Goal: Task Accomplishment & Management: Manage account settings

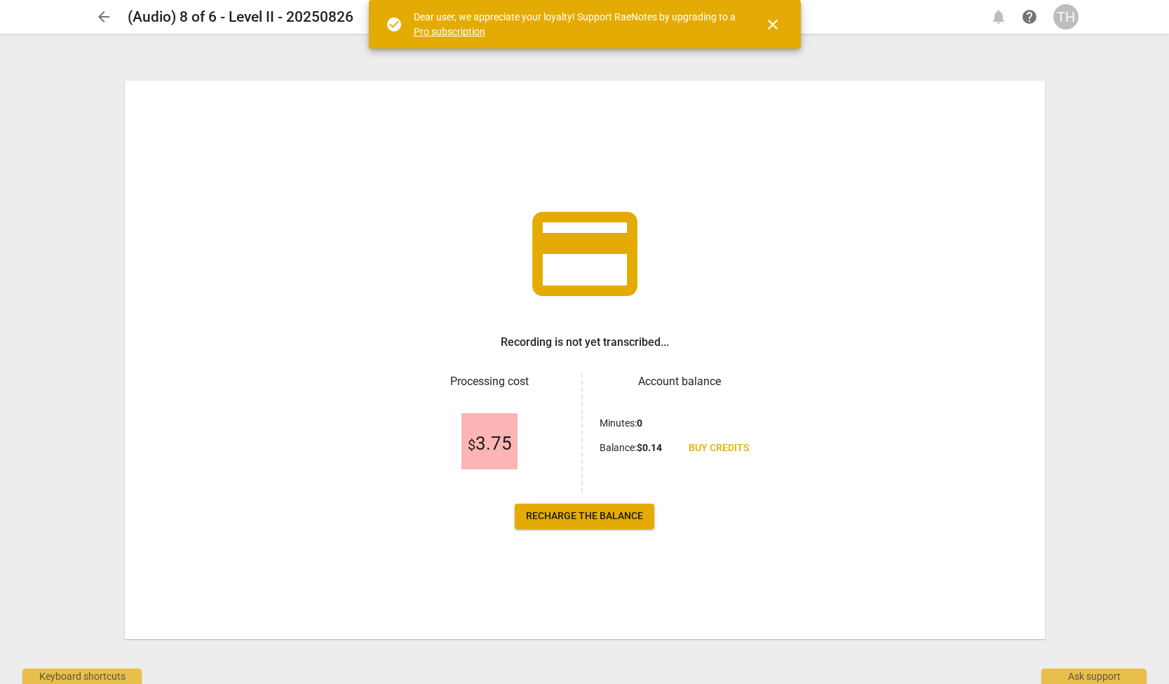
click at [109, 12] on span "arrow_back" at bounding box center [103, 16] width 17 height 17
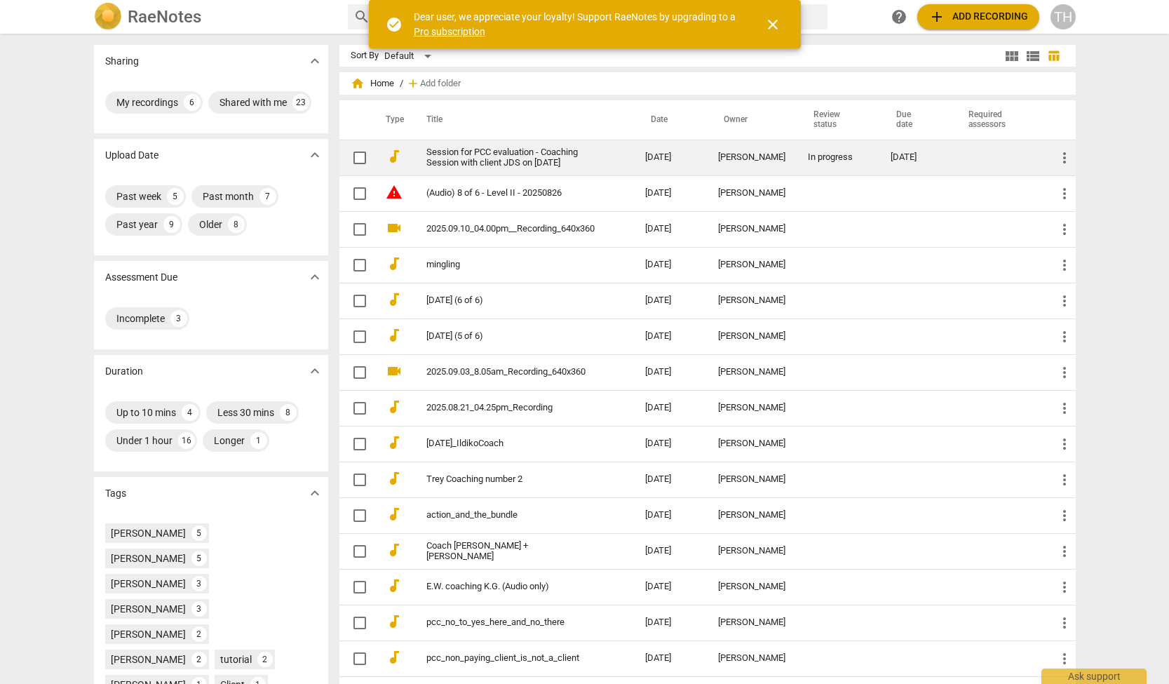
click at [679, 155] on td "[DATE]" at bounding box center [670, 158] width 73 height 36
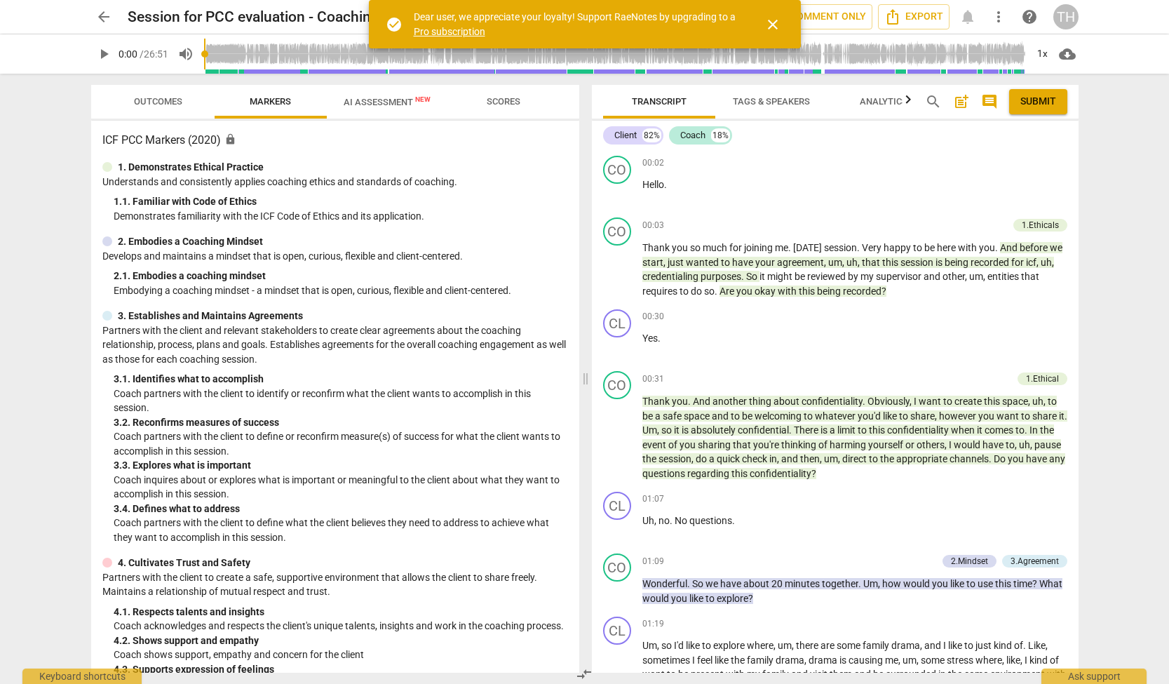
click at [99, 13] on span "arrow_back" at bounding box center [103, 16] width 17 height 17
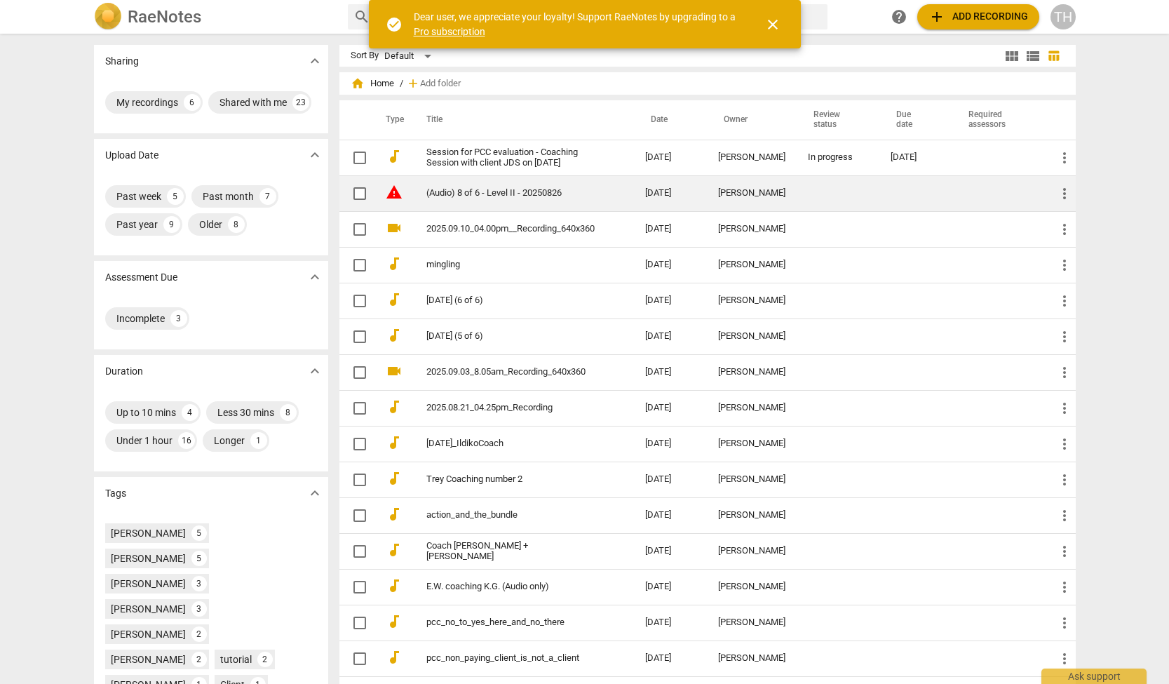
click at [627, 195] on td "(Audio) 8 of 6 - Level II - 20250826" at bounding box center [522, 193] width 224 height 36
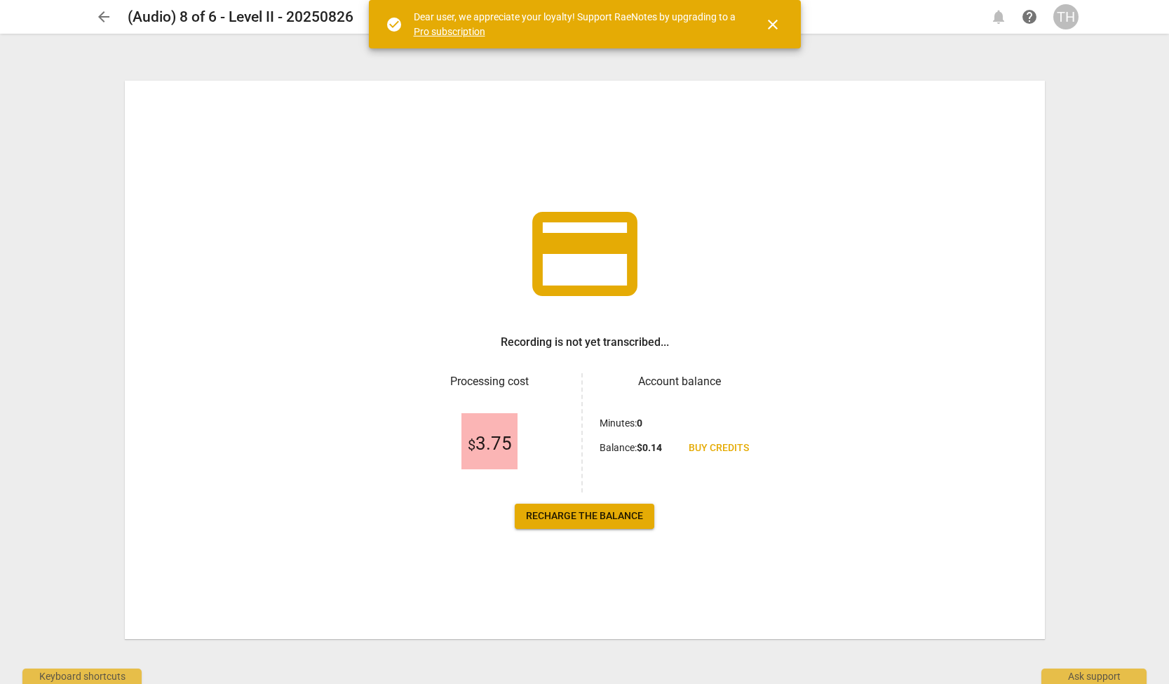
click at [102, 15] on span "arrow_back" at bounding box center [103, 16] width 17 height 17
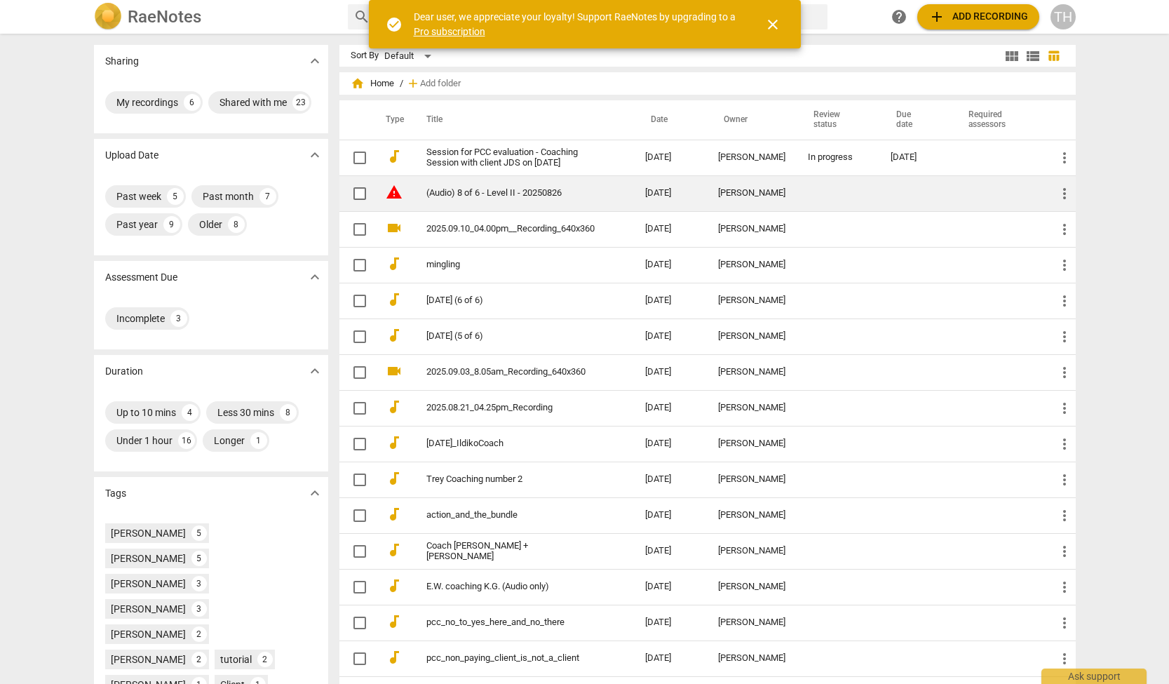
click at [1061, 194] on span "more_vert" at bounding box center [1064, 193] width 17 height 17
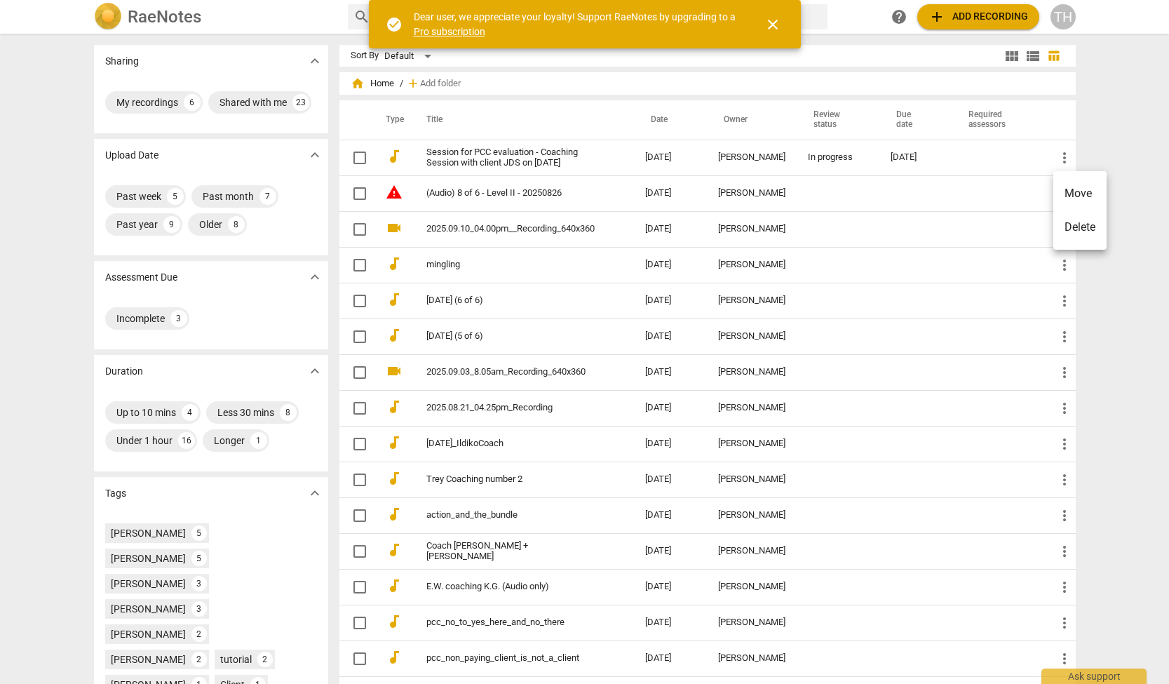
click at [1090, 226] on li "Delete" at bounding box center [1079, 227] width 53 height 34
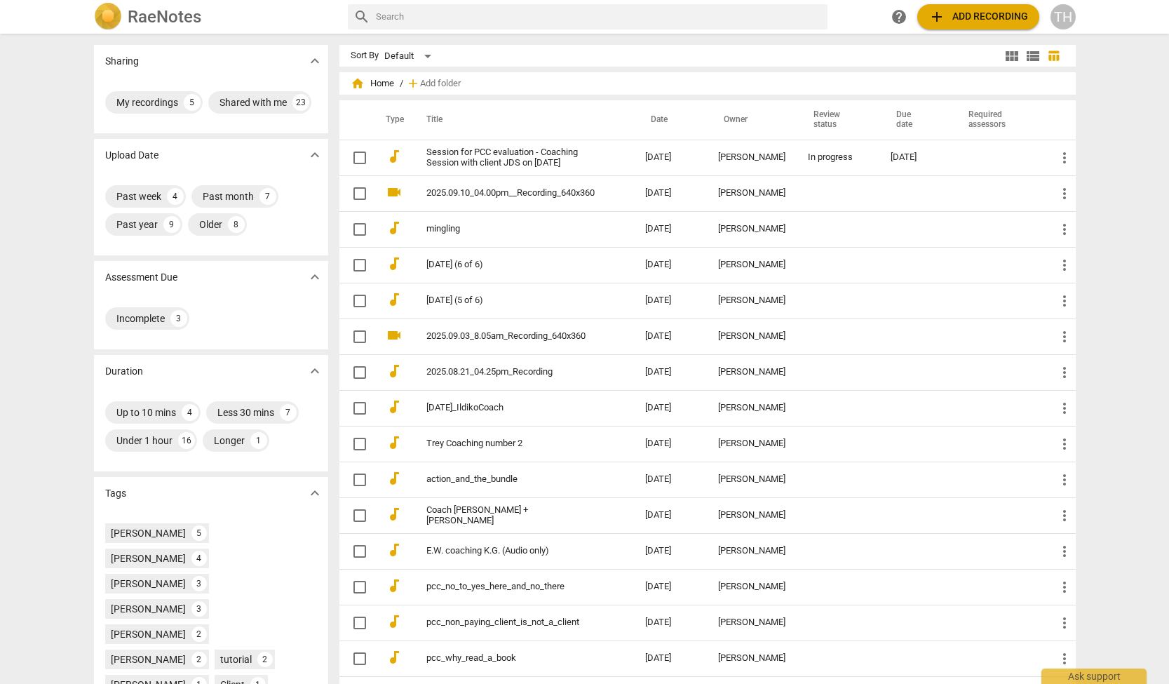
click at [424, 0] on div "RaeNotes search help add Add recording TH" at bounding box center [584, 17] width 1169 height 34
